Goal: Task Accomplishment & Management: Use online tool/utility

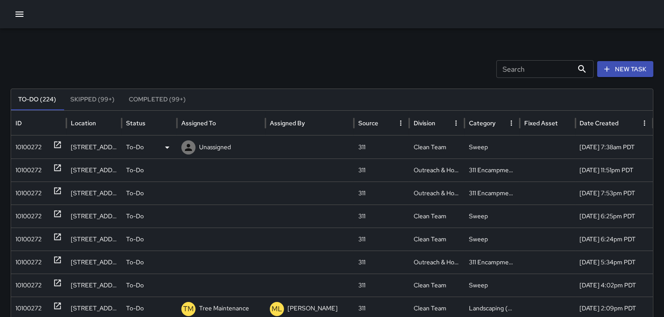
click at [28, 141] on div "10100272" at bounding box center [28, 147] width 26 height 23
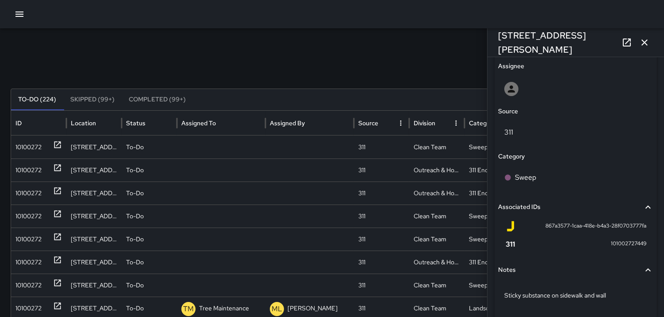
scroll to position [496, 0]
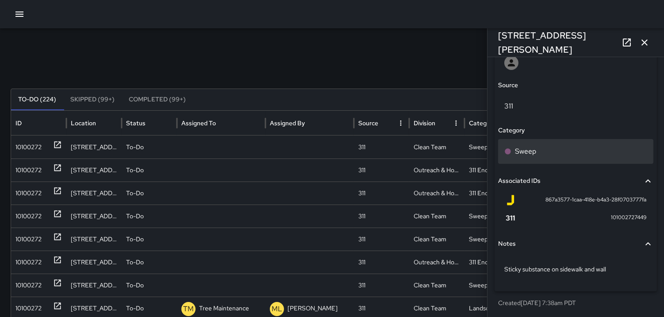
click at [516, 154] on p "Sweep" at bounding box center [525, 151] width 21 height 11
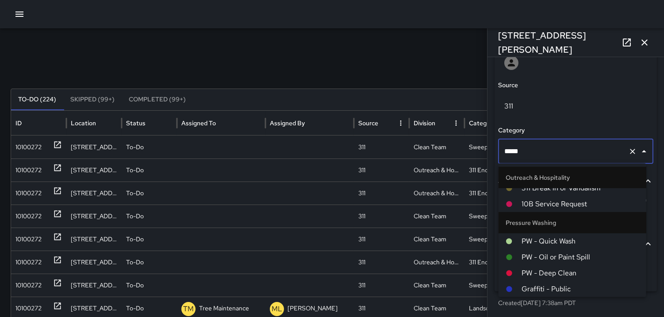
scroll to position [784, 0]
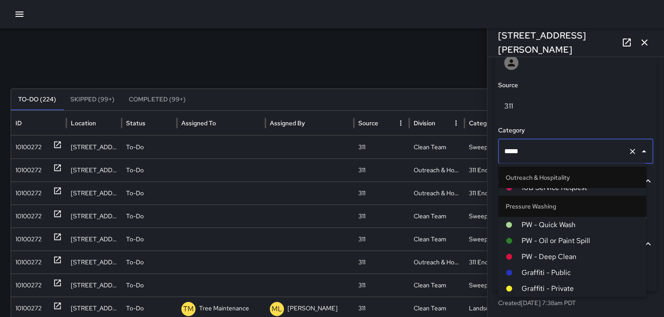
click at [550, 228] on span "PW - Quick Wash" at bounding box center [581, 224] width 118 height 11
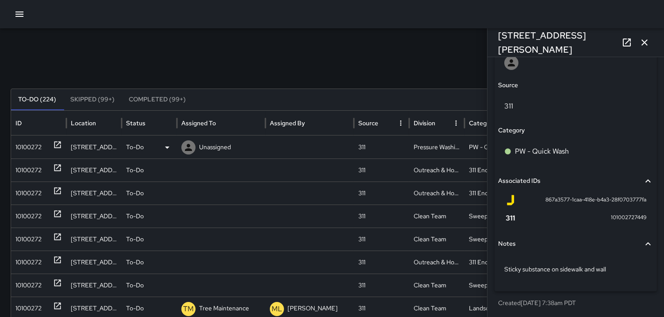
click at [189, 143] on icon at bounding box center [188, 147] width 11 height 11
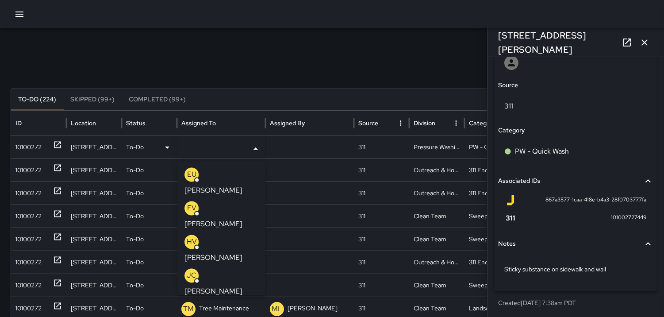
click at [191, 270] on p "JC" at bounding box center [192, 275] width 10 height 11
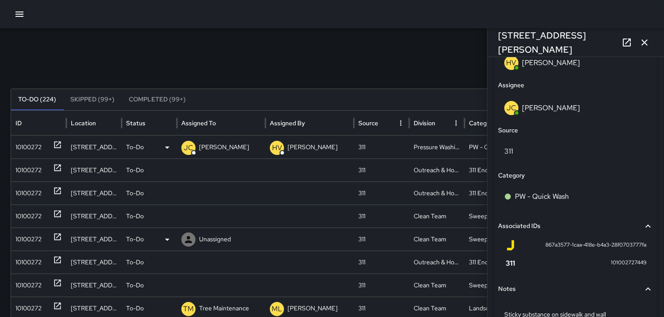
scroll to position [541, 0]
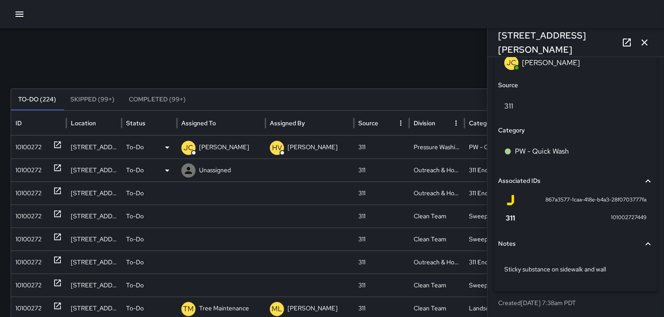
click at [20, 166] on div "10100272" at bounding box center [28, 170] width 26 height 23
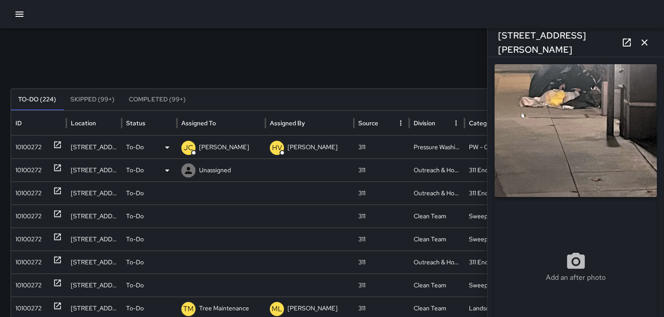
click at [188, 167] on icon at bounding box center [188, 170] width 11 height 11
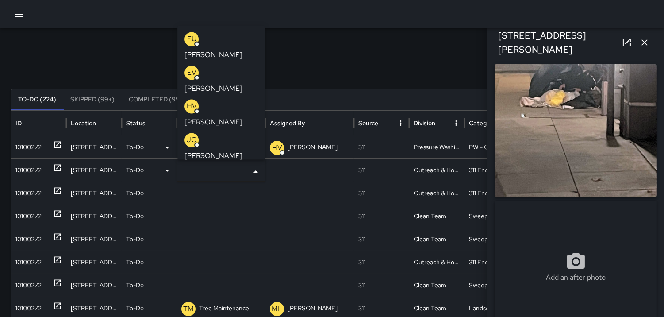
click at [188, 101] on p "HV" at bounding box center [192, 106] width 10 height 11
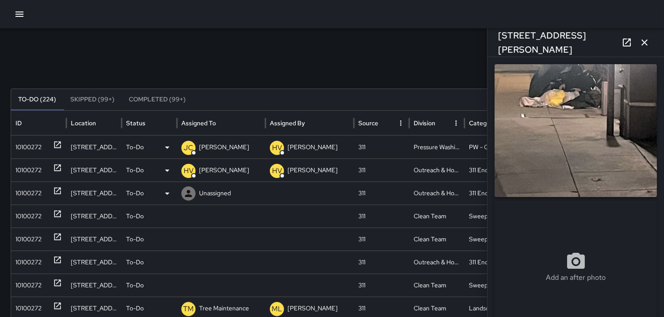
click at [24, 192] on div "10100272" at bounding box center [28, 193] width 26 height 23
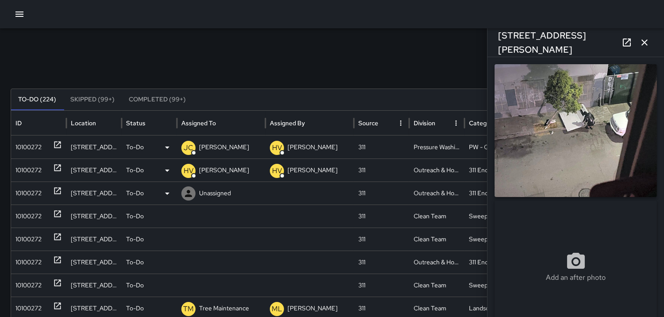
type input "**********"
click at [187, 192] on icon at bounding box center [188, 193] width 11 height 11
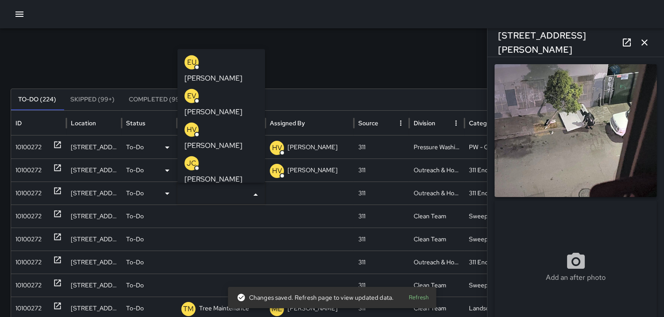
click at [192, 124] on p "HV" at bounding box center [192, 129] width 10 height 11
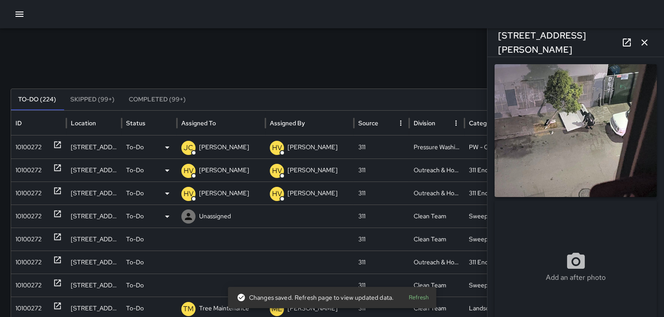
click at [33, 218] on div "10100272" at bounding box center [28, 216] width 26 height 23
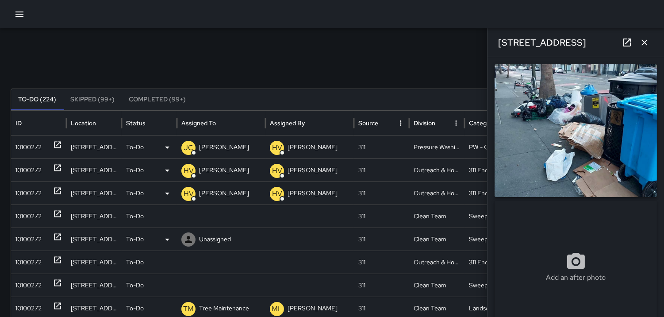
click at [27, 234] on div "10100272" at bounding box center [28, 239] width 26 height 23
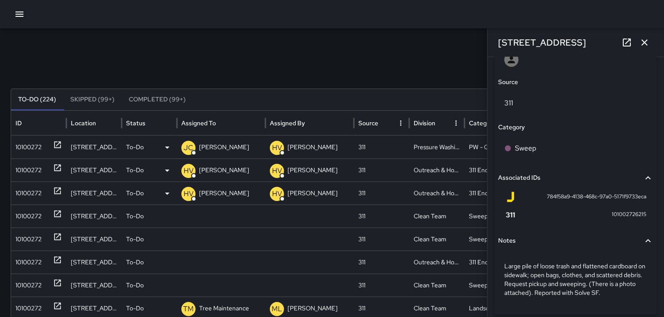
scroll to position [522, 0]
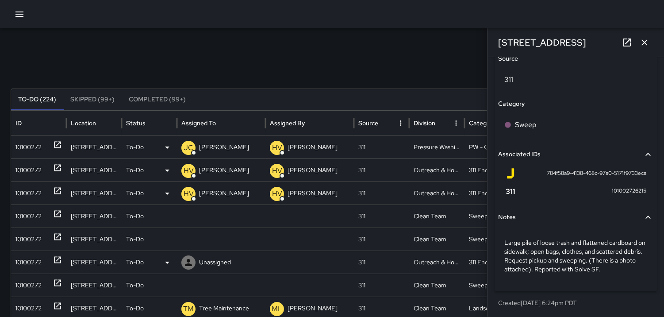
click at [31, 259] on div "10100272" at bounding box center [28, 262] width 26 height 23
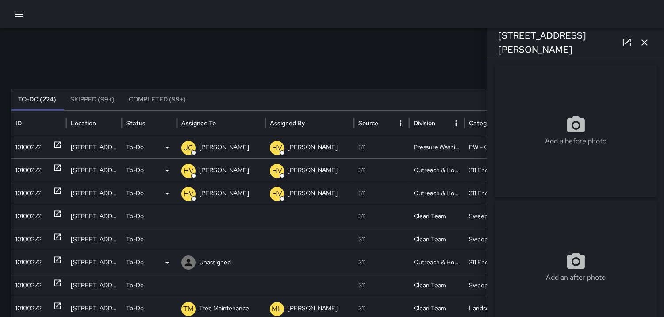
type input "**********"
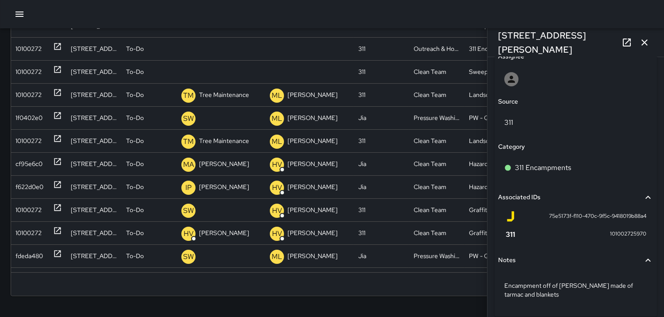
scroll to position [455, 0]
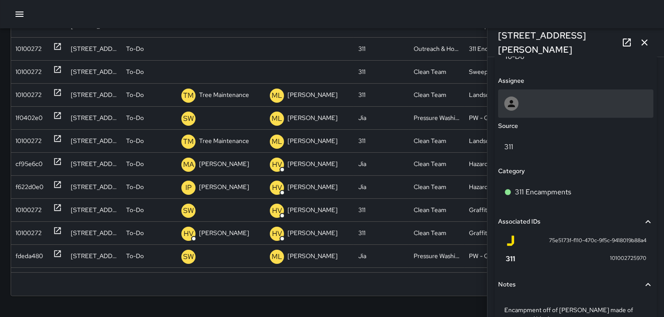
click at [513, 104] on icon at bounding box center [511, 103] width 7 height 7
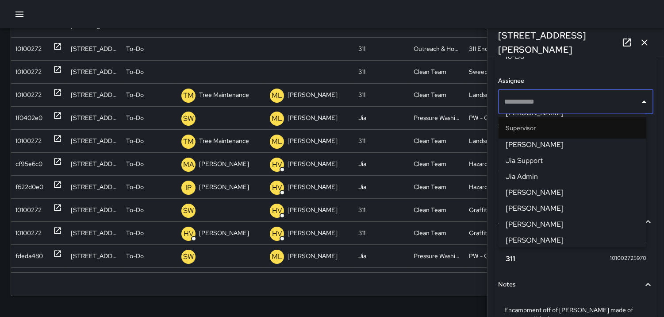
scroll to position [295, 0]
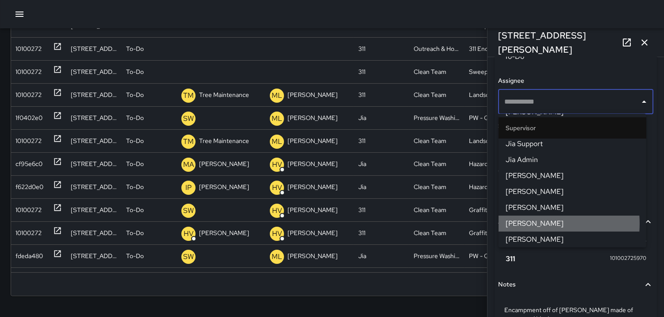
click at [533, 223] on span "[PERSON_NAME]" at bounding box center [573, 223] width 134 height 11
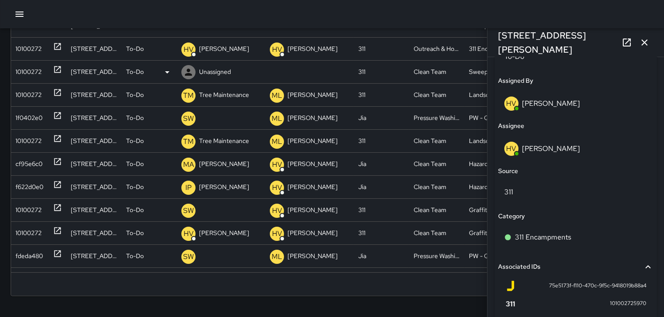
click at [22, 71] on div "10100272" at bounding box center [28, 72] width 26 height 23
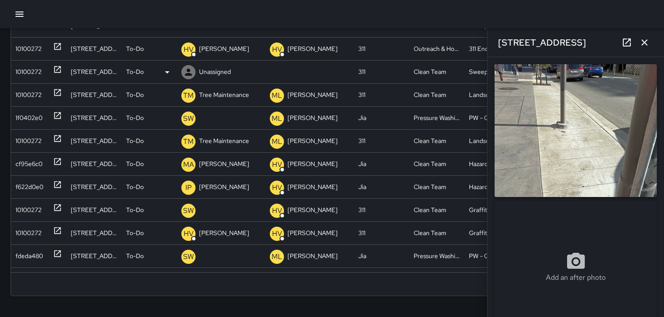
click at [188, 70] on icon at bounding box center [188, 72] width 7 height 7
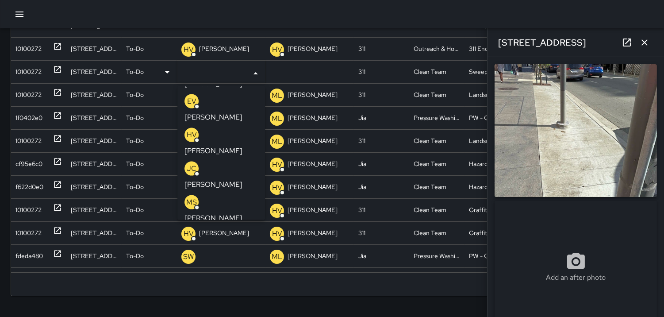
scroll to position [49, 0]
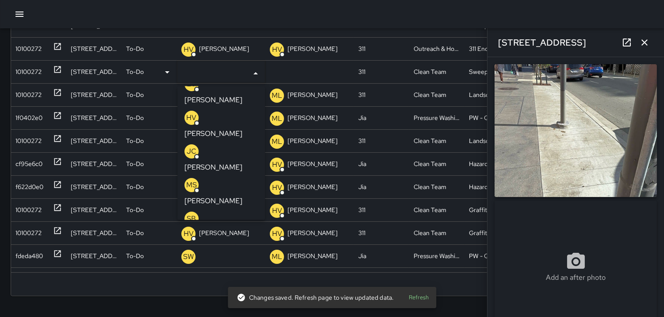
click at [194, 213] on p "SB" at bounding box center [191, 218] width 9 height 11
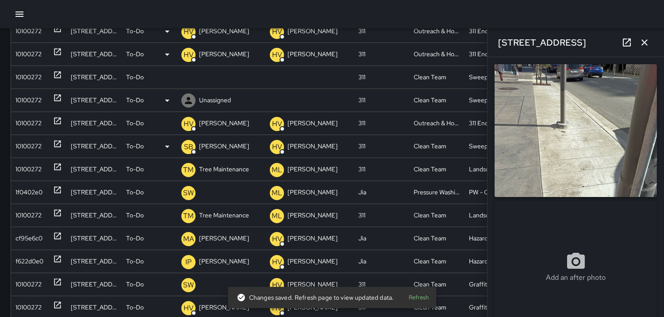
scroll to position [115, 0]
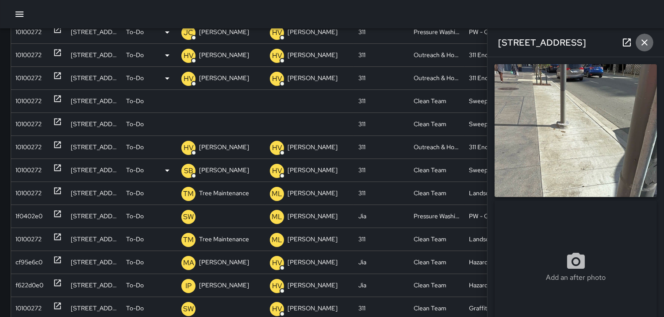
click at [647, 42] on icon "button" at bounding box center [644, 42] width 11 height 11
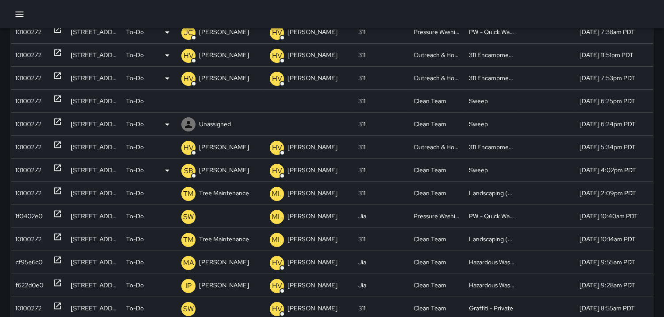
click at [29, 122] on div "10100272" at bounding box center [28, 124] width 26 height 23
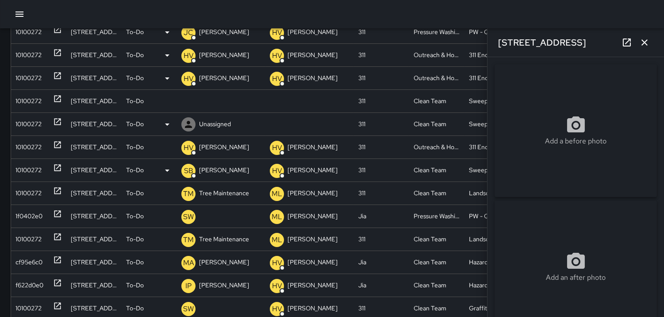
click at [192, 121] on icon at bounding box center [188, 124] width 11 height 11
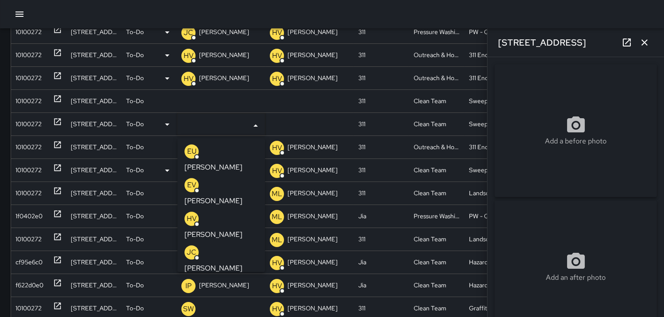
click at [191, 213] on p "HV" at bounding box center [192, 218] width 10 height 11
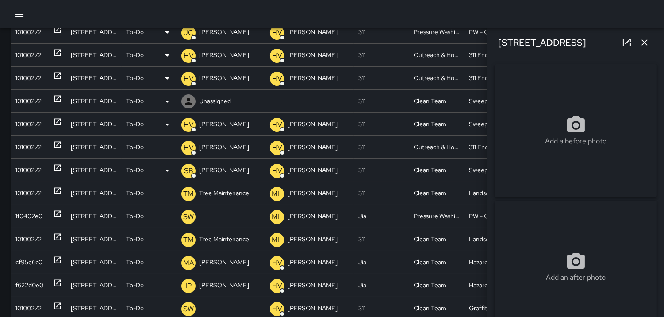
click at [29, 99] on div "10100272" at bounding box center [28, 101] width 26 height 23
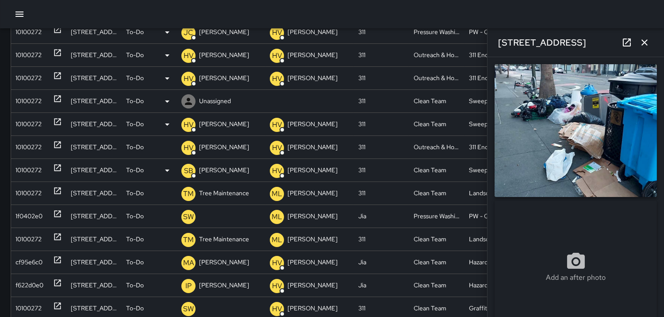
type input "**********"
click at [189, 99] on icon at bounding box center [188, 101] width 7 height 7
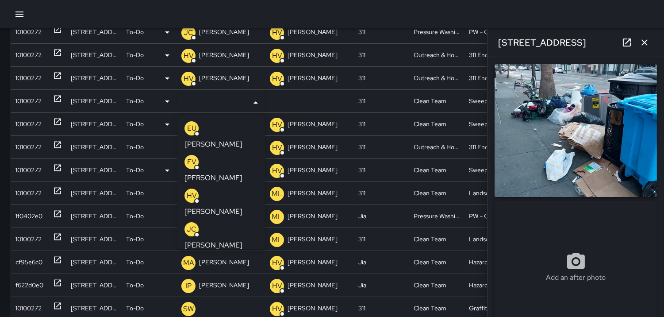
click at [188, 190] on p "HV" at bounding box center [192, 195] width 10 height 11
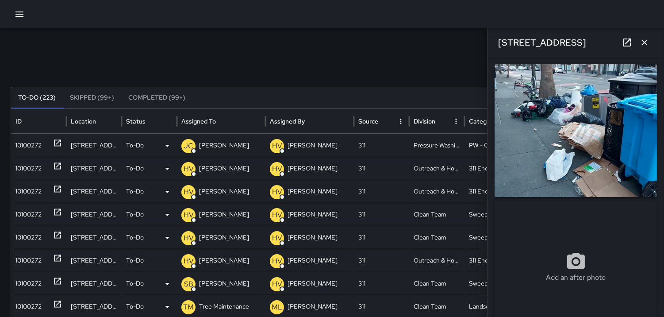
scroll to position [0, 0]
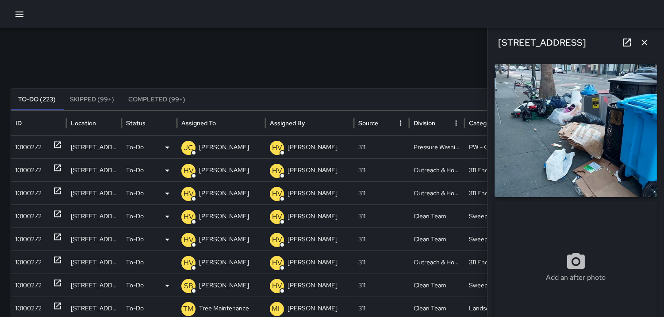
click at [18, 153] on div "10100272" at bounding box center [28, 147] width 26 height 23
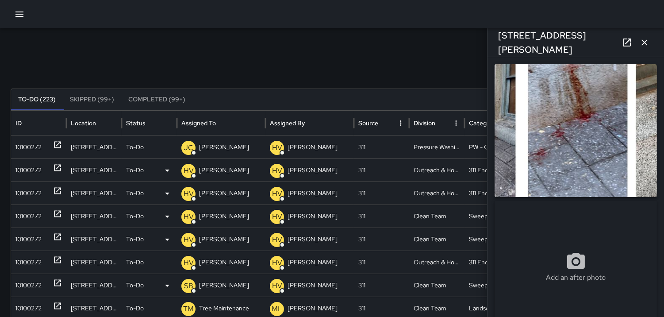
click at [598, 177] on img at bounding box center [576, 130] width 162 height 133
click at [596, 175] on img at bounding box center [576, 130] width 162 height 133
